Goal: Navigation & Orientation: Find specific page/section

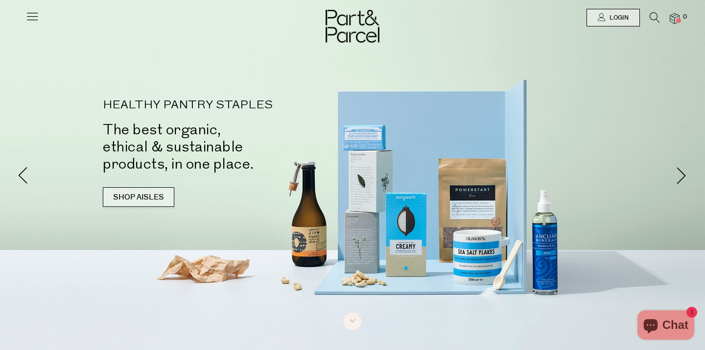
click at [139, 195] on link "SHOP AISLES" at bounding box center [139, 197] width 72 height 20
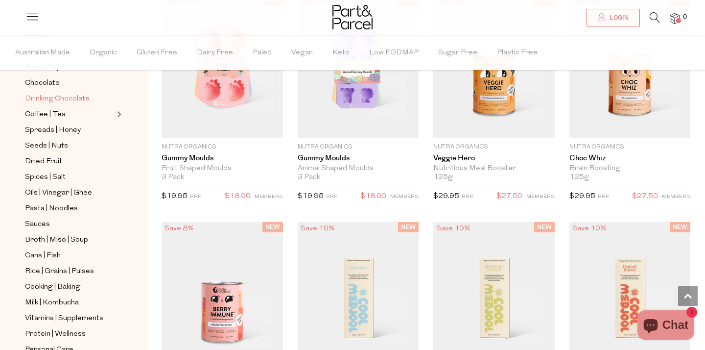
scroll to position [193, 0]
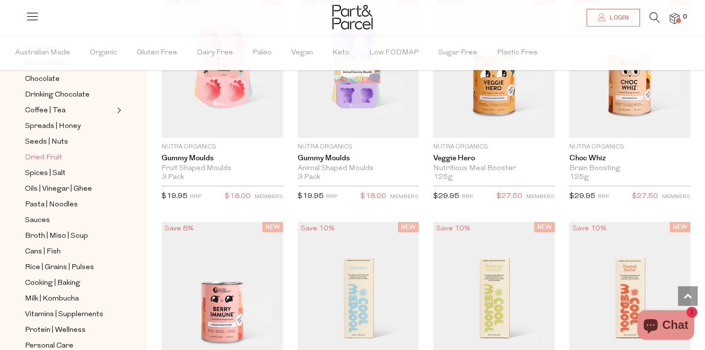
click at [54, 159] on span "Dried Fruit" at bounding box center [43, 158] width 37 height 12
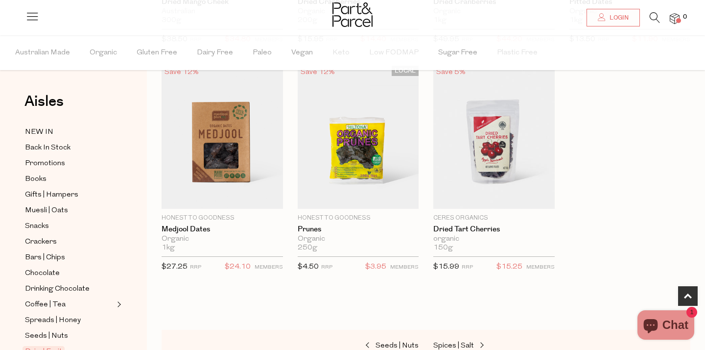
scroll to position [518, 0]
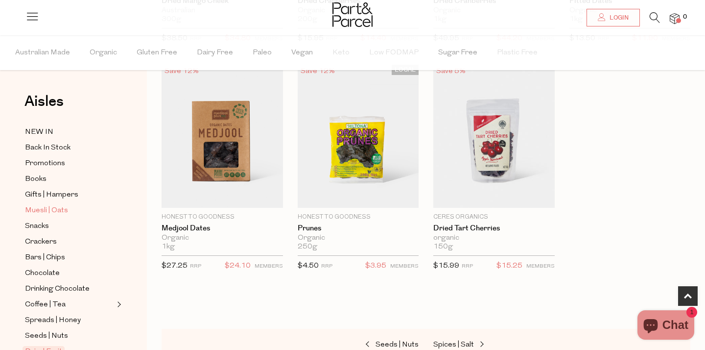
click at [54, 210] on span "Muesli | Oats" at bounding box center [46, 211] width 43 height 12
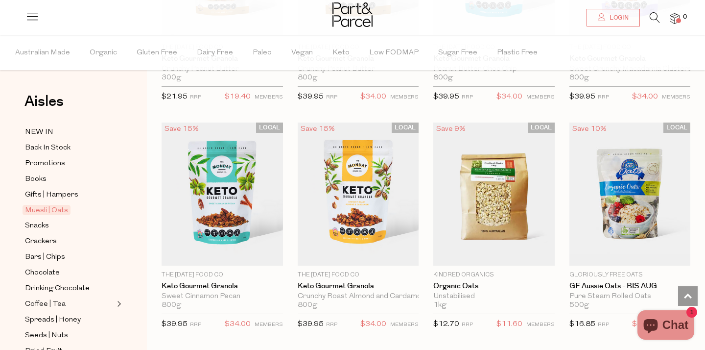
scroll to position [2056, 0]
